Goal: Task Accomplishment & Management: Manage account settings

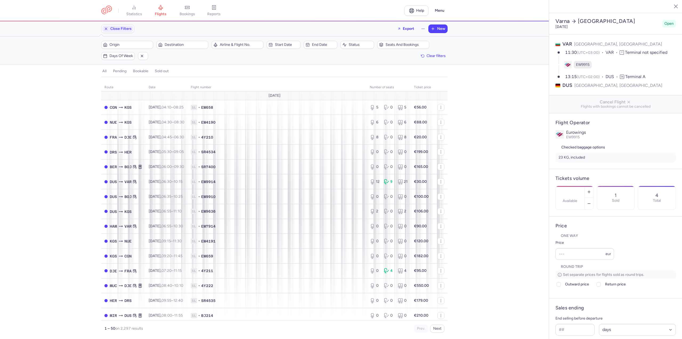
select select "days"
type input "3"
type input "95"
type input "2"
select select "days"
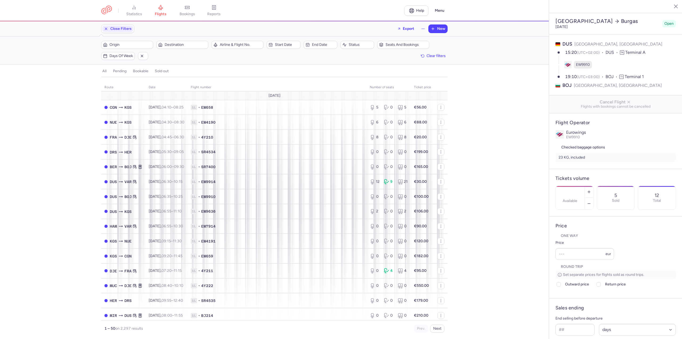
type input "7"
type input "30"
type input "75"
select select "hours"
click at [593, 186] on button "button" at bounding box center [588, 192] width 9 height 12
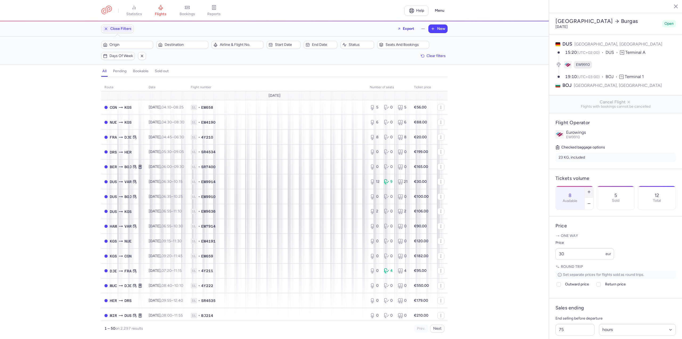
click at [593, 186] on button "button" at bounding box center [588, 192] width 9 height 12
type input "10"
click at [580, 331] on button "Save changes" at bounding box center [572, 328] width 35 height 12
